Goal: Find specific page/section: Find specific page/section

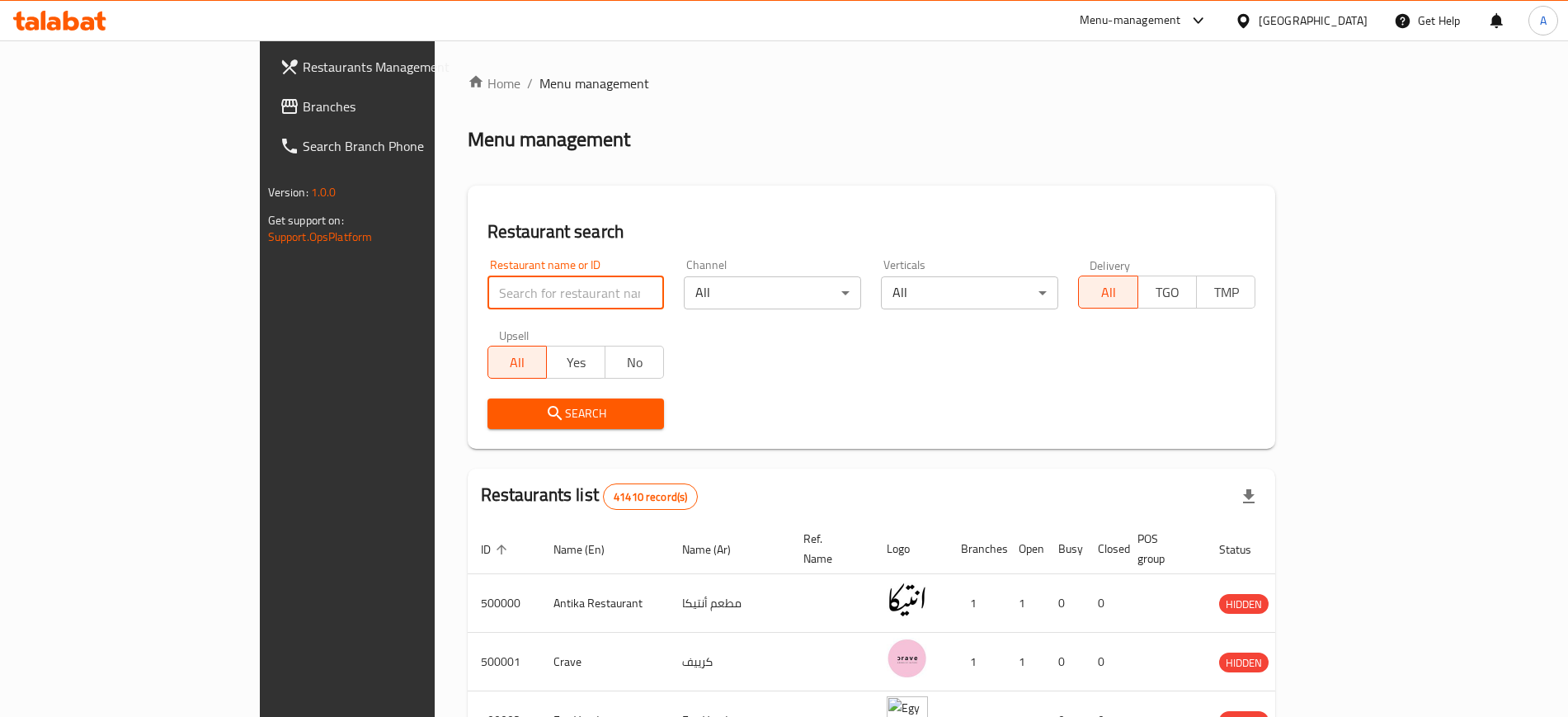
click at [495, 286] on input "search" at bounding box center [576, 293] width 177 height 33
paste input "[PERSON_NAME] [PERSON_NAME]"
type input "[PERSON_NAME] [PERSON_NAME]"
click button "Search" at bounding box center [576, 414] width 177 height 31
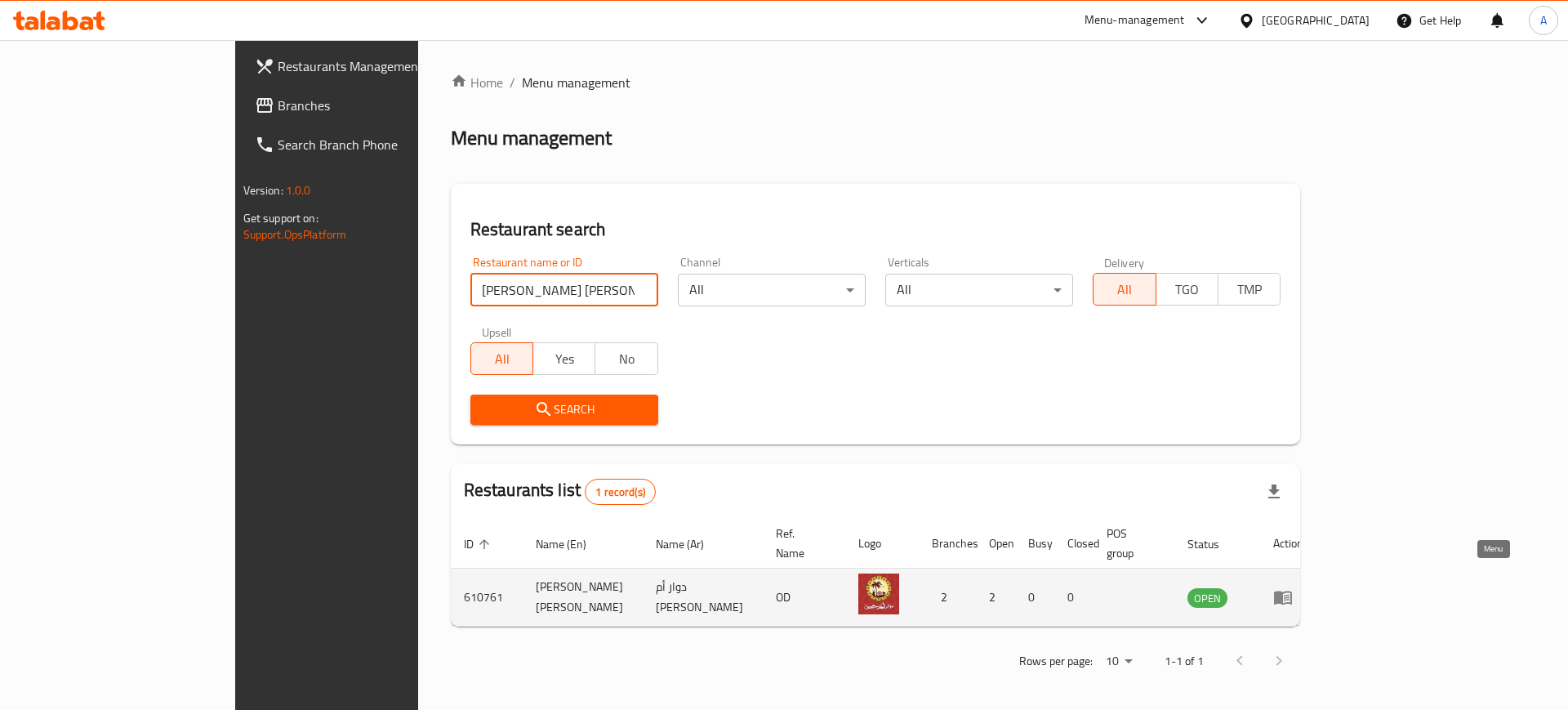
click at [1293, 587] on icon "enhanced table" at bounding box center [1282, 596] width 19 height 19
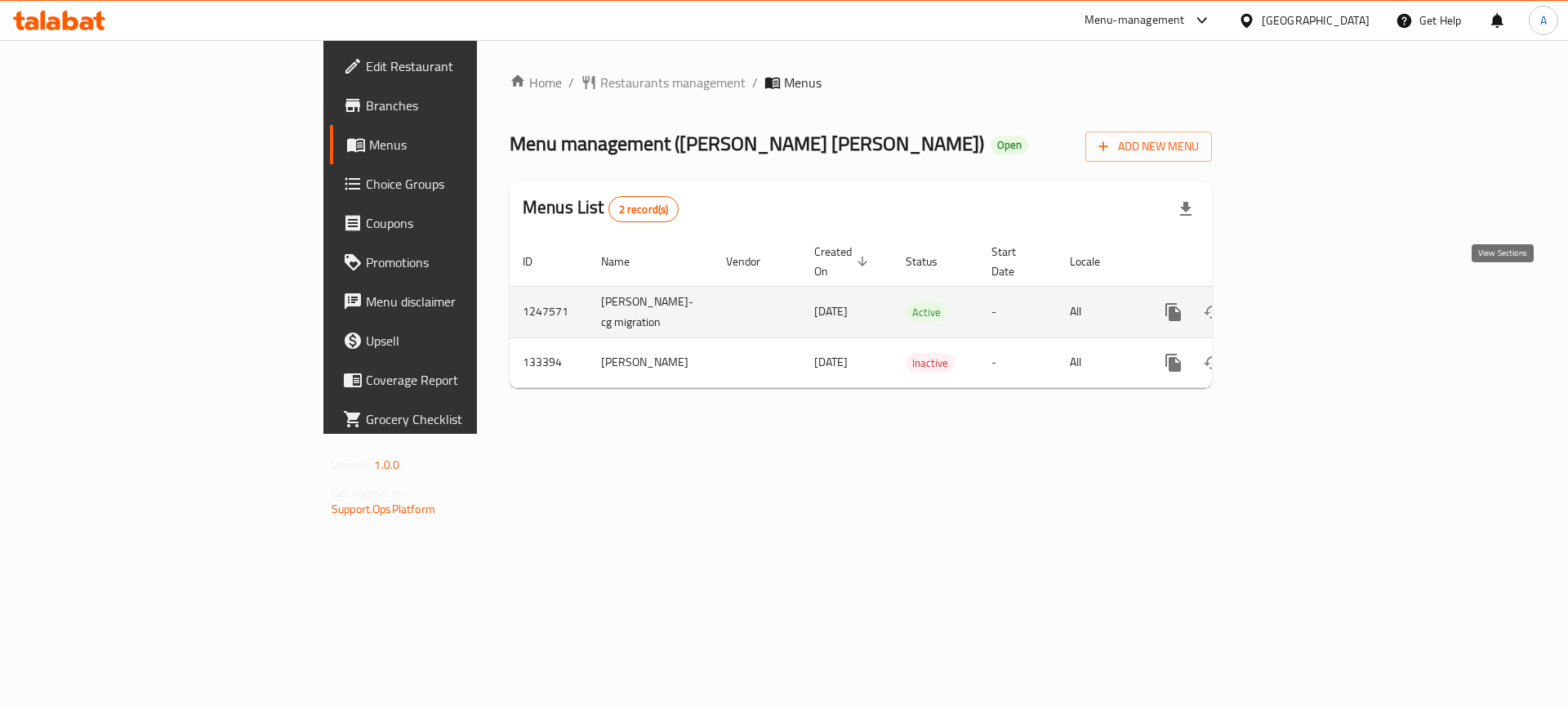
click at [1299, 305] on icon "enhanced table" at bounding box center [1292, 312] width 15 height 15
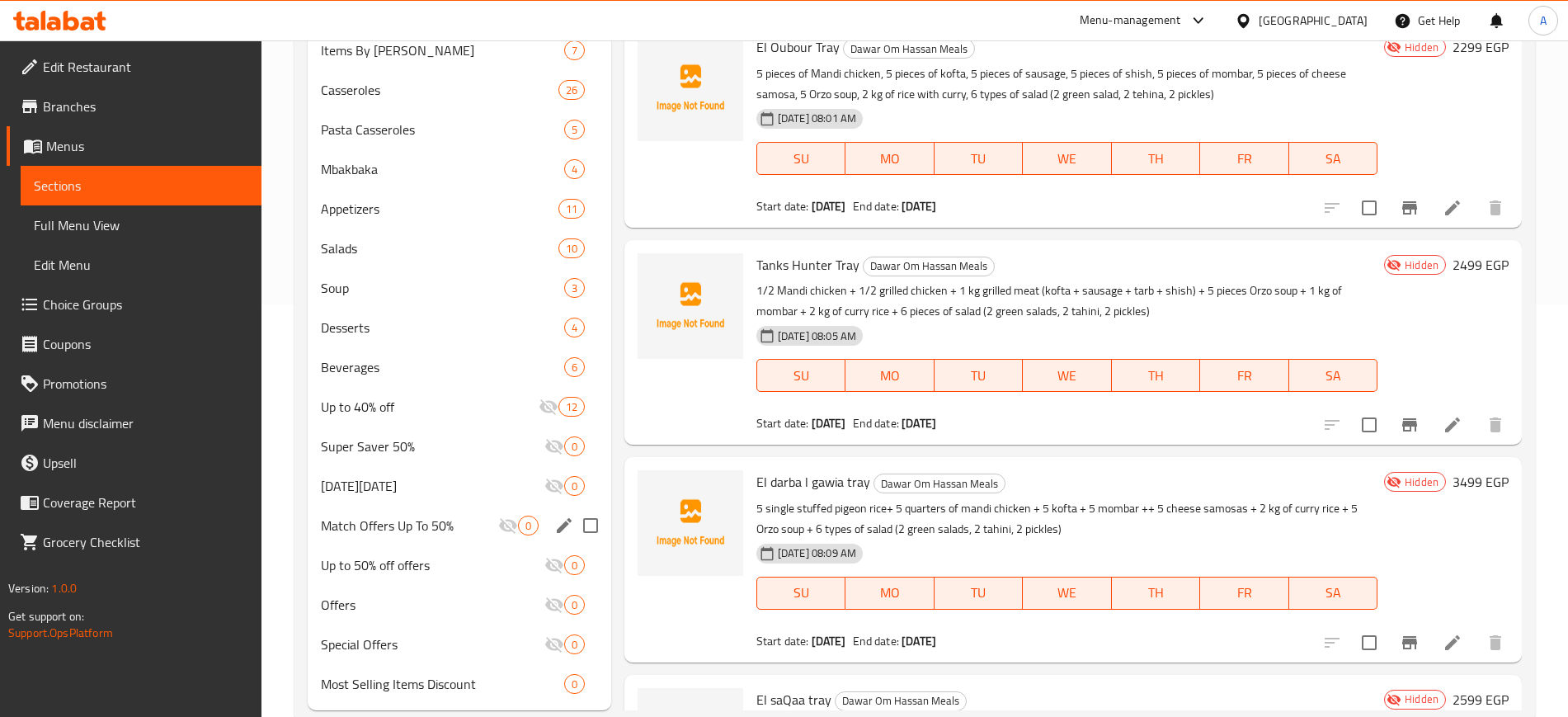
scroll to position [103, 0]
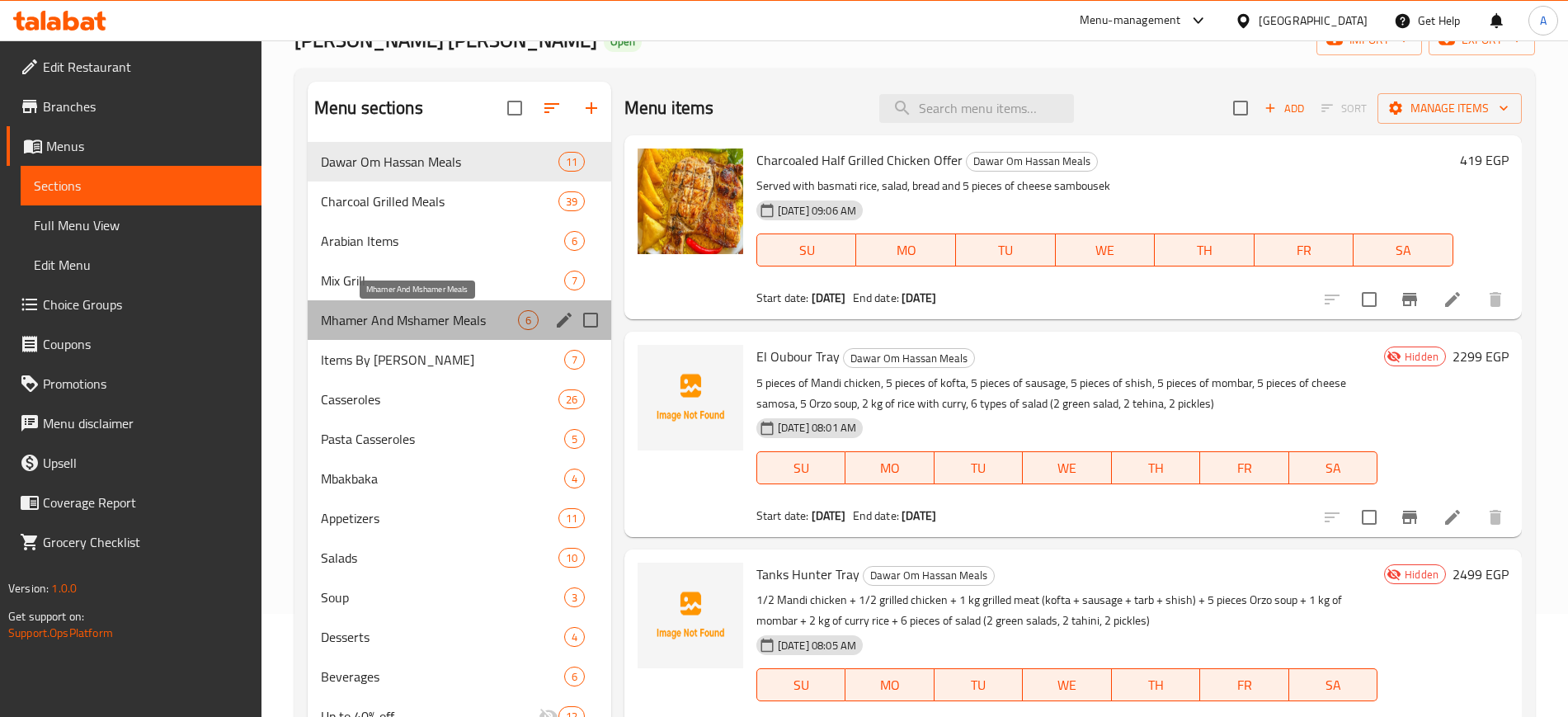
click at [413, 327] on span "Mhamer And Mshamer Meals" at bounding box center [419, 319] width 198 height 19
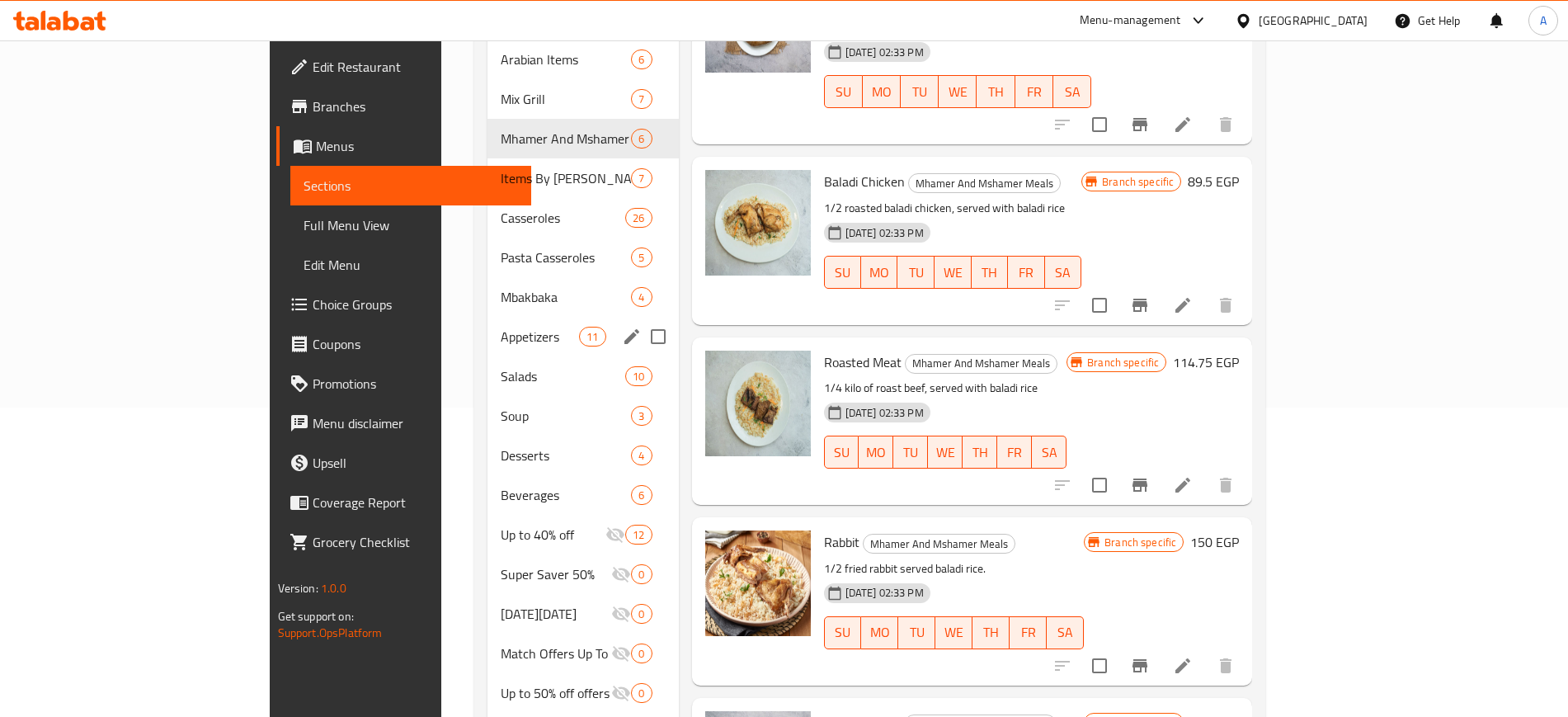
scroll to position [413, 0]
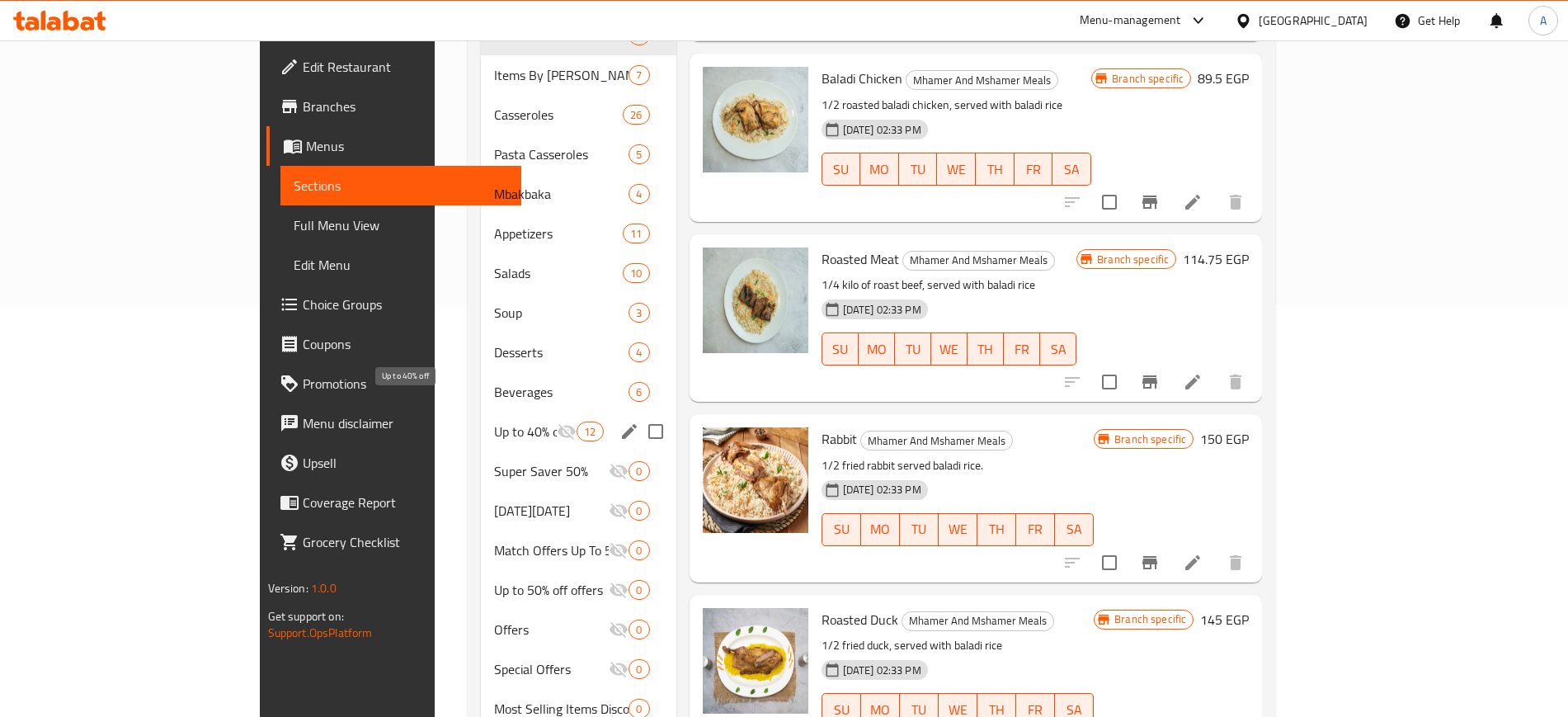
click at [494, 421] on span "Up to 40% off" at bounding box center [526, 430] width 63 height 19
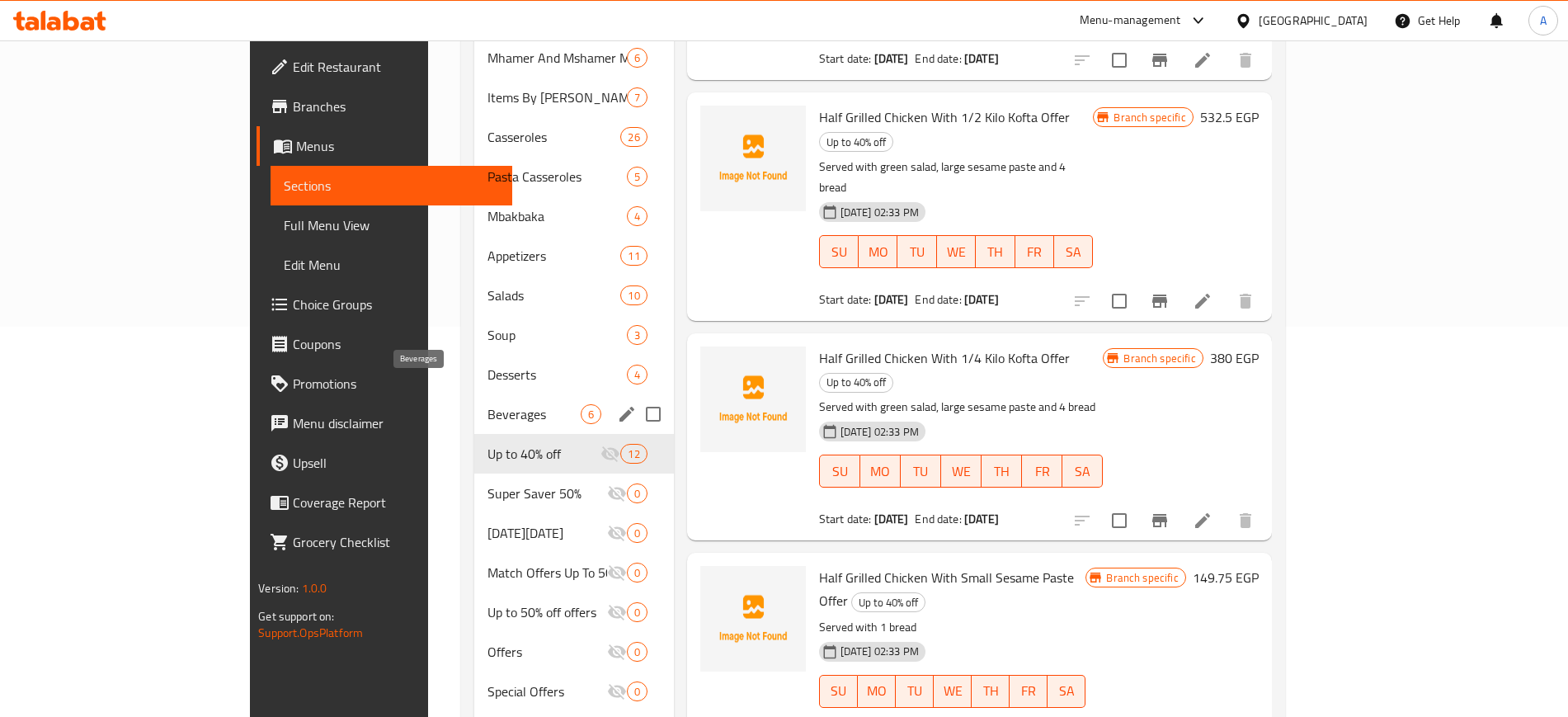
scroll to position [413, 0]
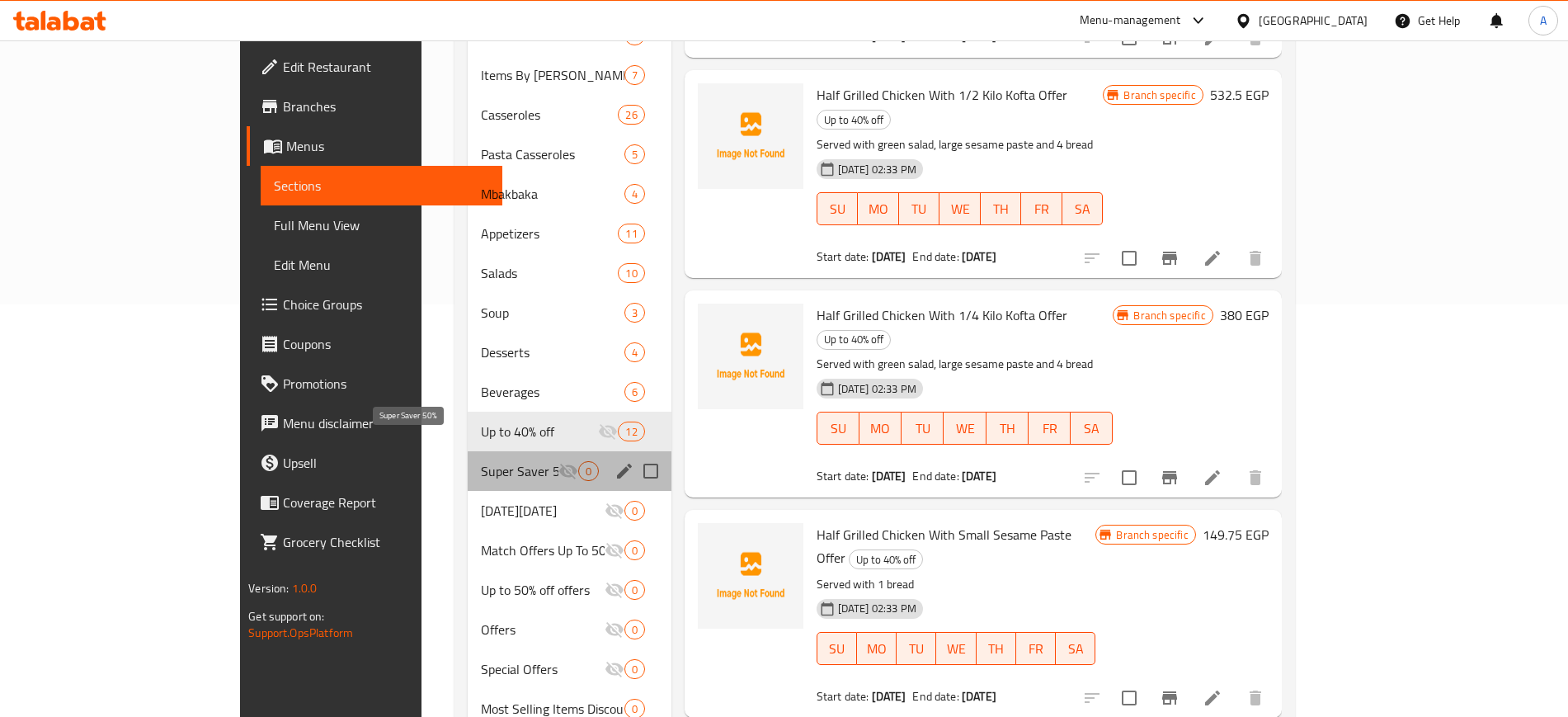
click at [480, 461] on span "Super Saver 50%" at bounding box center [519, 470] width 78 height 19
